Goal: Navigation & Orientation: Find specific page/section

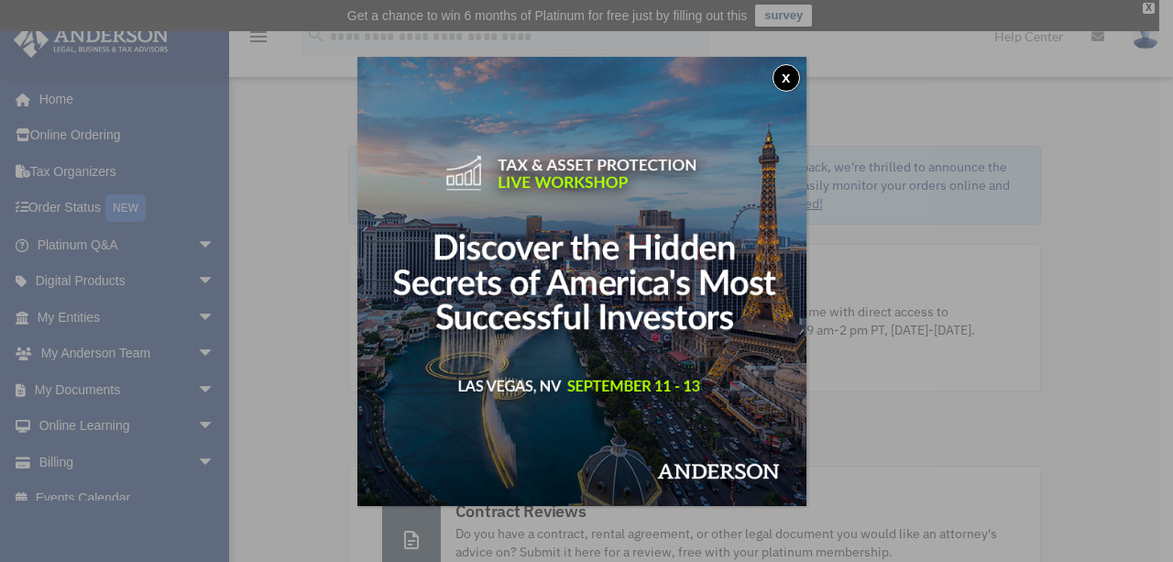
click at [640, 386] on img at bounding box center [581, 281] width 449 height 449
click at [54, 93] on div "x" at bounding box center [586, 281] width 1173 height 562
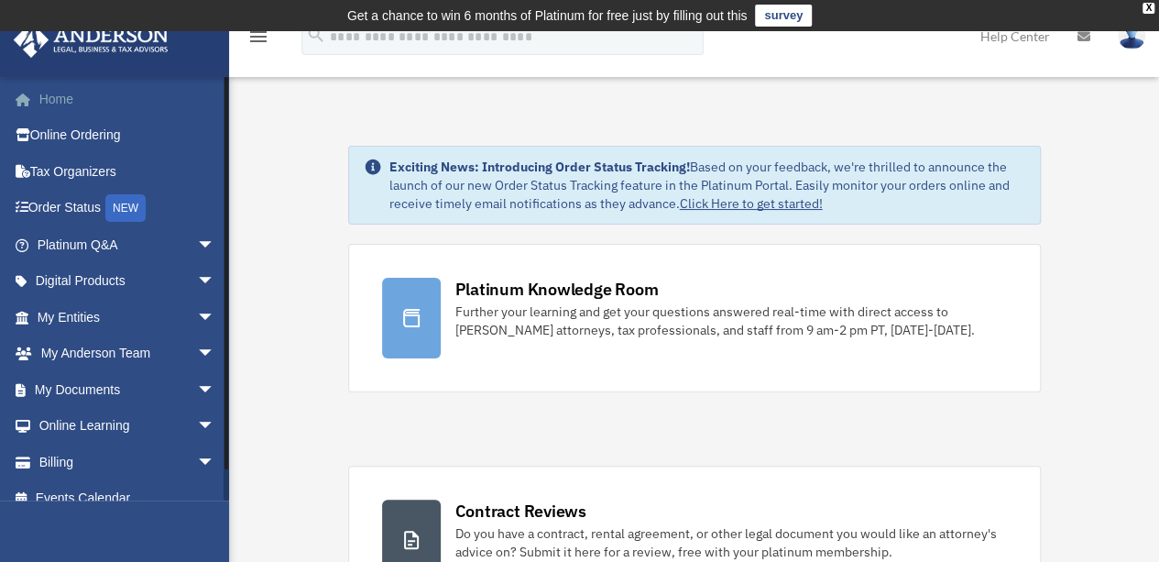
click at [58, 98] on link "Home" at bounding box center [128, 99] width 230 height 37
click at [106, 171] on link "Tax Organizers" at bounding box center [128, 171] width 230 height 37
click at [141, 402] on link "My Documents arrow_drop_down" at bounding box center [128, 389] width 230 height 37
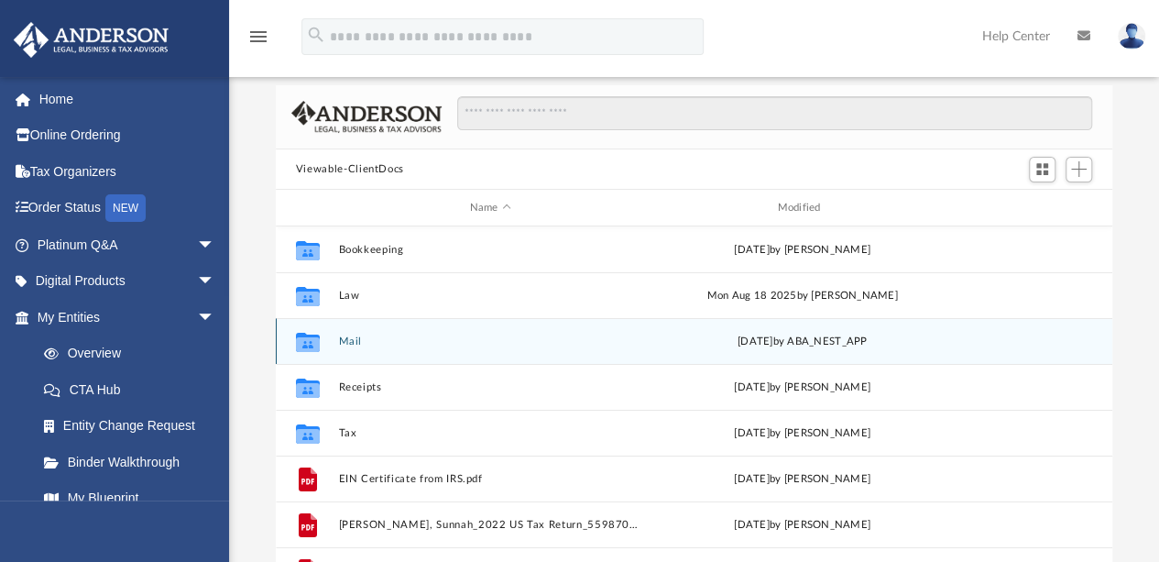
scroll to position [104, 0]
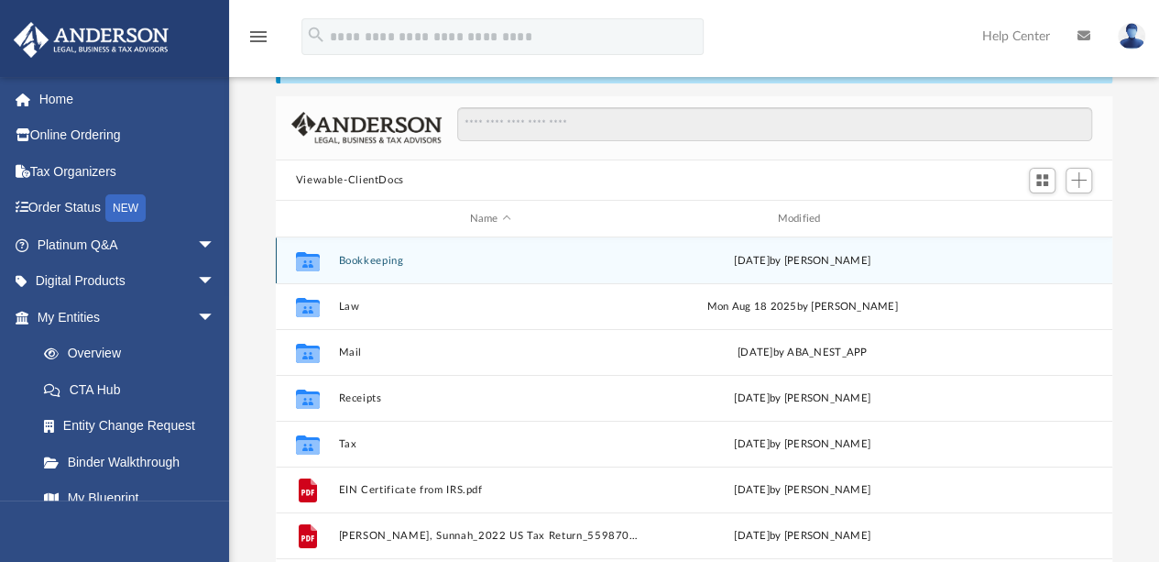
click at [337, 259] on div "Collaborated Folder Bookkeeping [DATE] by [PERSON_NAME]" at bounding box center [694, 260] width 837 height 46
